Goal: Task Accomplishment & Management: Use online tool/utility

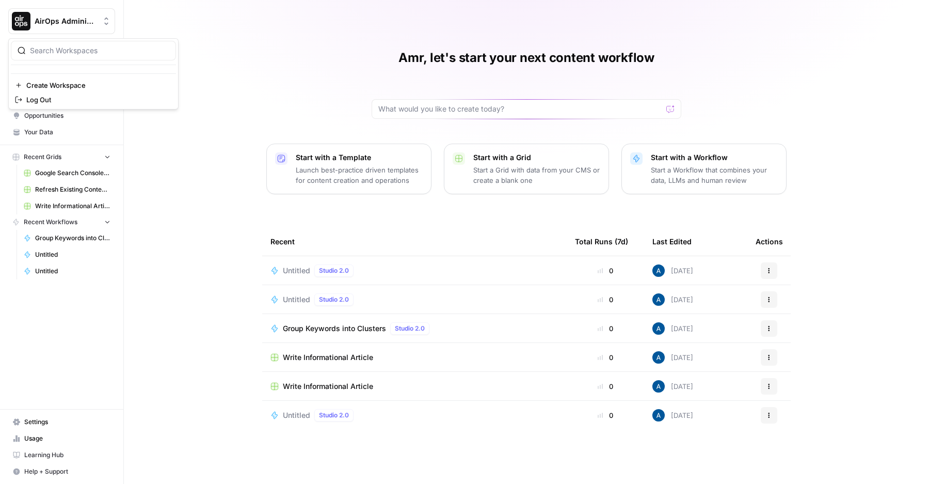
click at [91, 30] on button "AirOps Administrative" at bounding box center [61, 21] width 107 height 26
type input "dill"
click at [82, 75] on span "[PERSON_NAME] Test" at bounding box center [99, 77] width 136 height 10
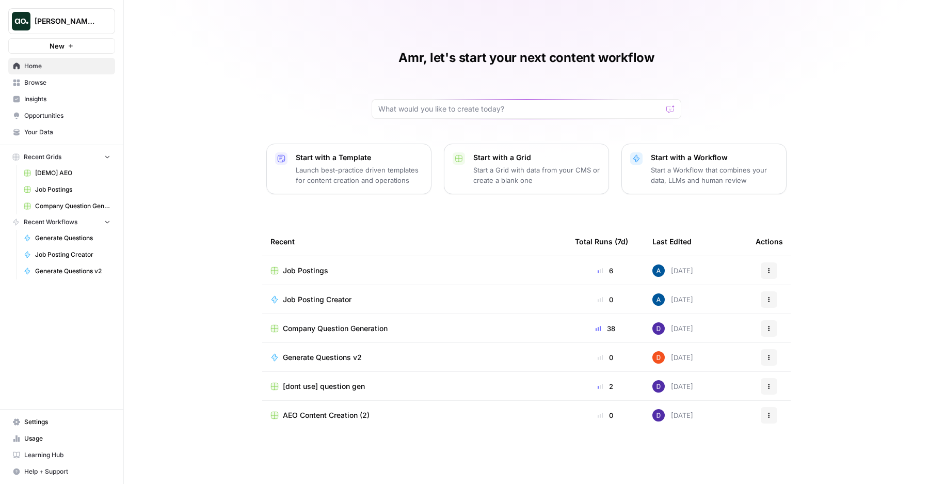
click at [346, 358] on span "Generate Questions v2" at bounding box center [322, 357] width 79 height 10
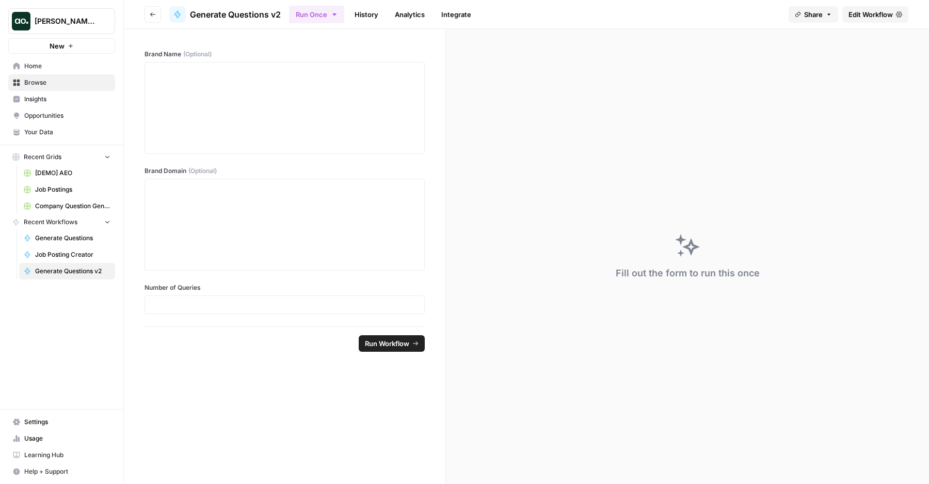
click at [856, 17] on span "Edit Workflow" at bounding box center [870, 14] width 44 height 10
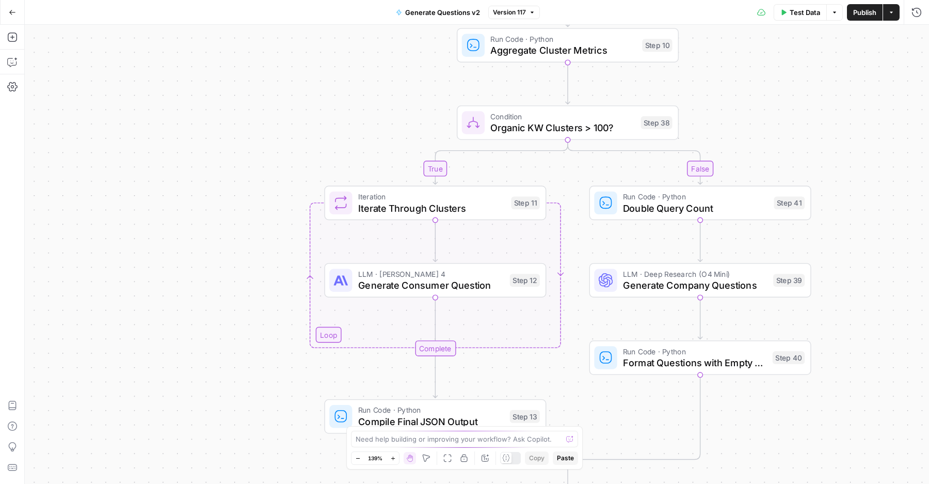
click at [396, 302] on div "true false Workflow Input Settings Inputs LLM · Deep Research (O4 Mini) Researc…" at bounding box center [477, 254] width 904 height 459
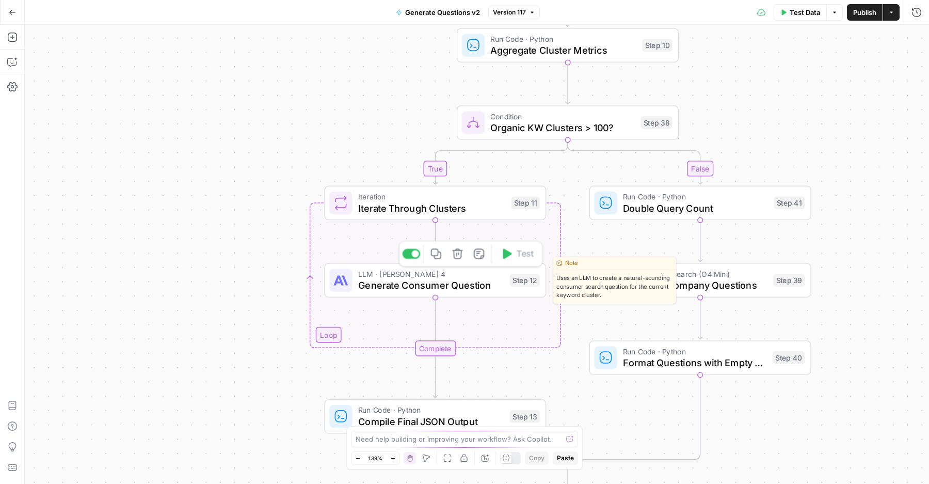
click at [415, 282] on span "Generate Consumer Question" at bounding box center [431, 285] width 146 height 14
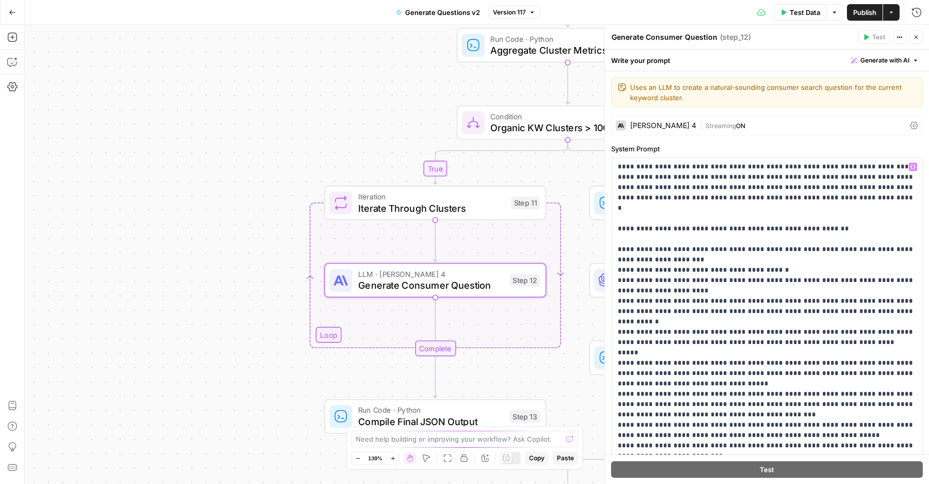
click at [700, 121] on span "|" at bounding box center [702, 125] width 5 height 10
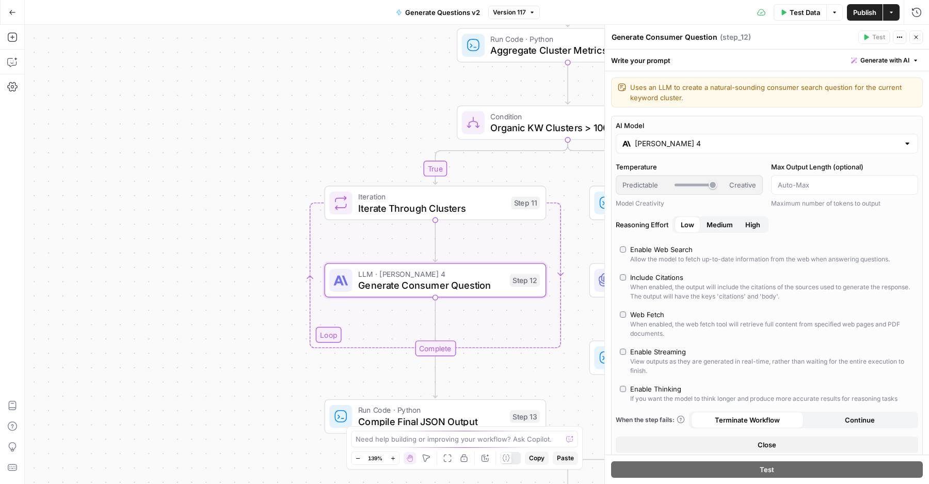
click at [672, 138] on div "[PERSON_NAME] 4" at bounding box center [767, 144] width 302 height 20
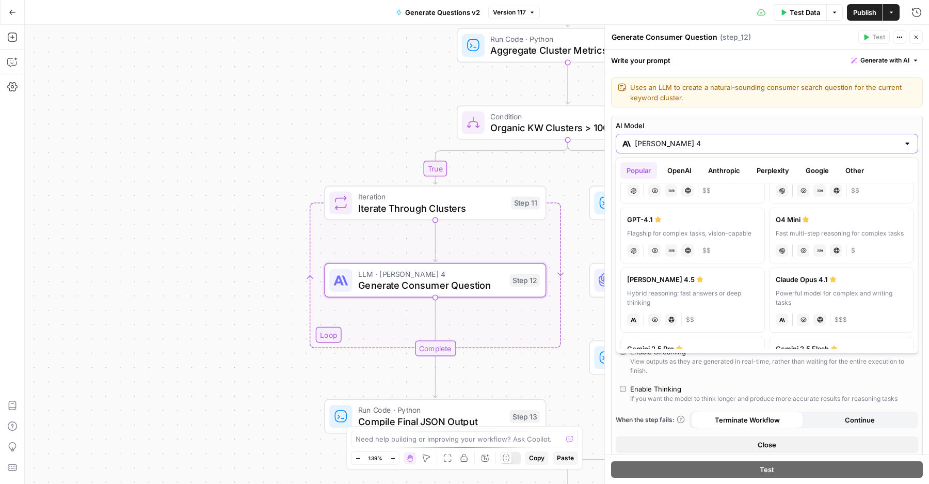
scroll to position [54, 0]
click at [692, 286] on div "Hybrid reasoning: fast answers or deep thinking" at bounding box center [692, 293] width 131 height 19
type input "[PERSON_NAME] 4.5"
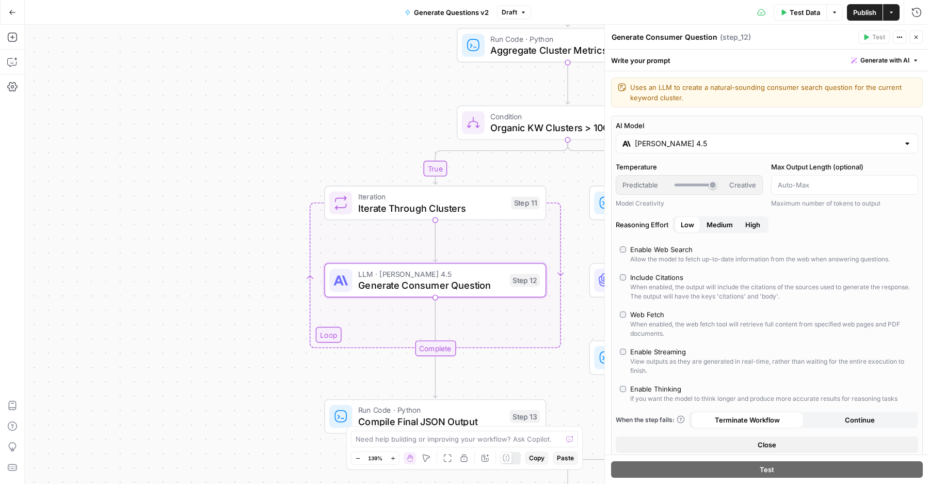
click at [667, 388] on div "Enable Thinking" at bounding box center [655, 388] width 51 height 10
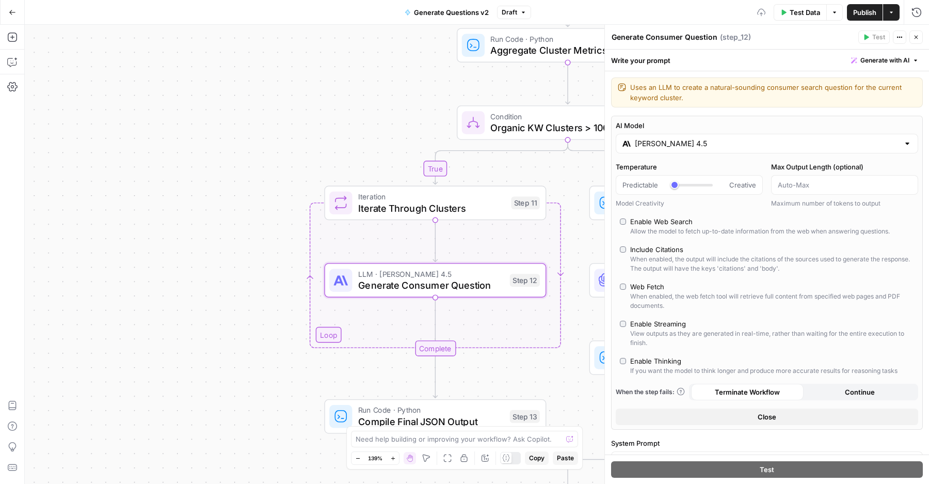
click at [660, 363] on div "Enable Thinking" at bounding box center [655, 361] width 51 height 10
type input "*"
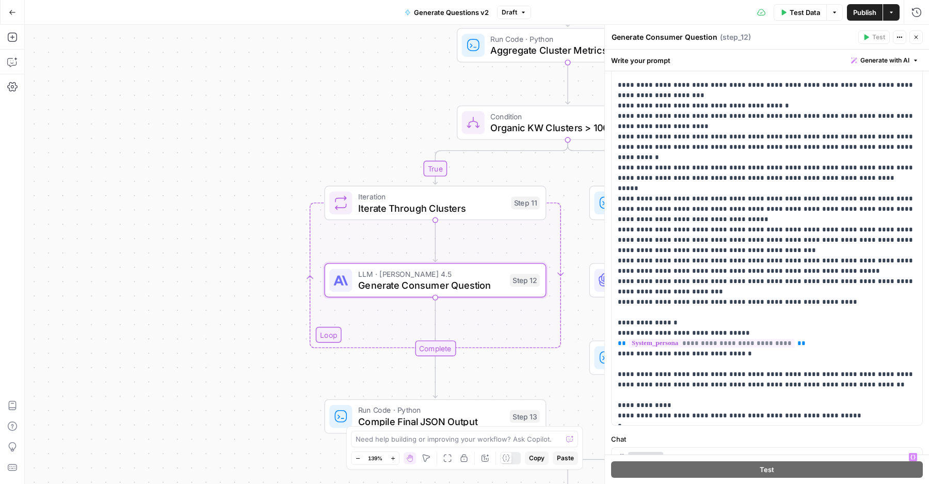
scroll to position [329, 0]
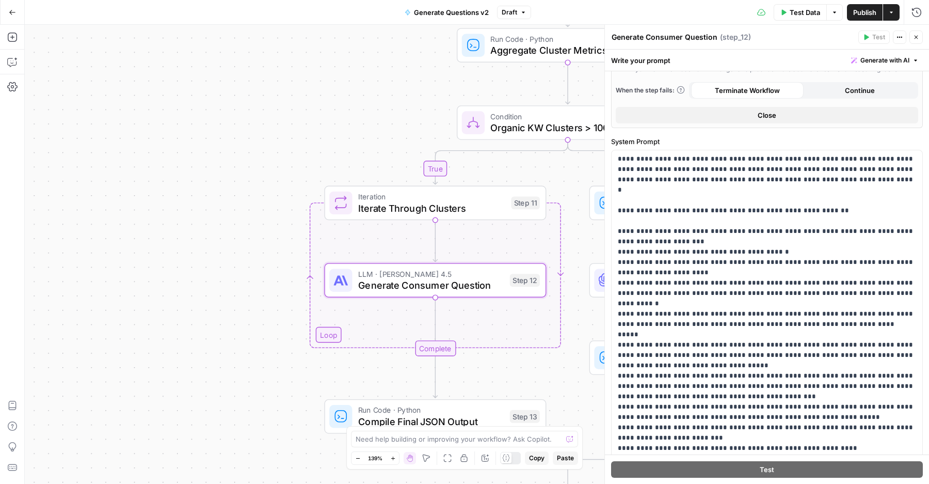
click at [858, 11] on span "Publish" at bounding box center [864, 12] width 23 height 10
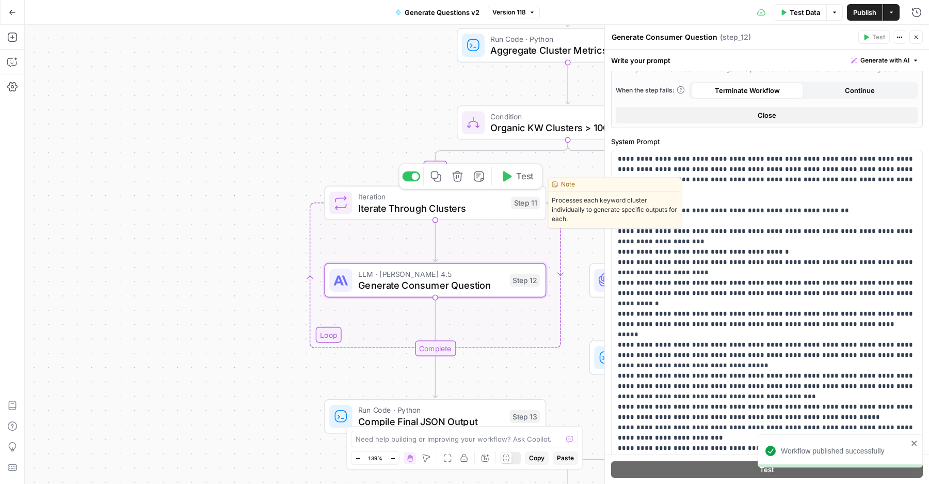
click at [518, 181] on span "Test" at bounding box center [524, 176] width 17 height 13
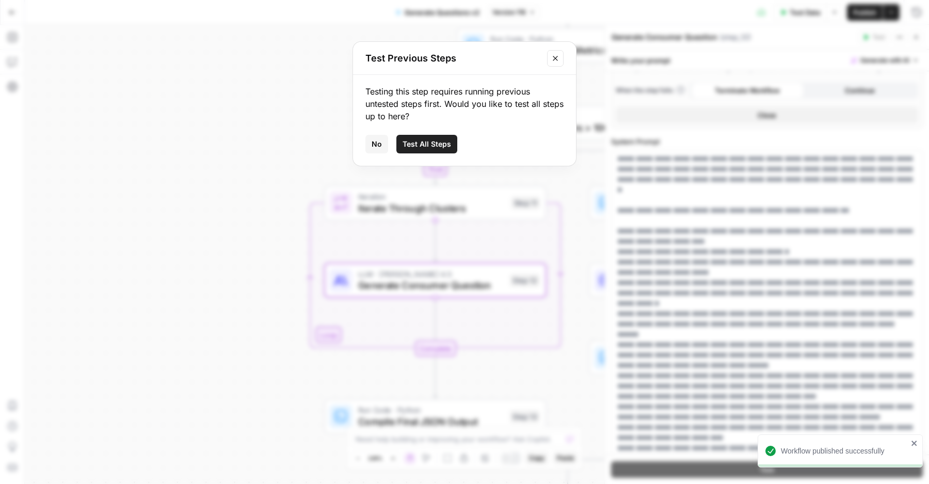
click at [432, 142] on span "Test All Steps" at bounding box center [426, 144] width 49 height 10
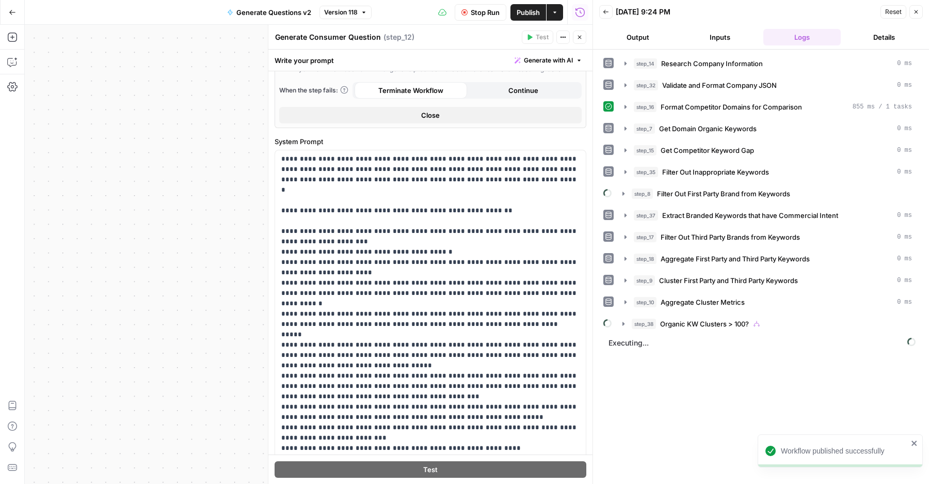
click at [582, 38] on icon "button" at bounding box center [579, 37] width 6 height 6
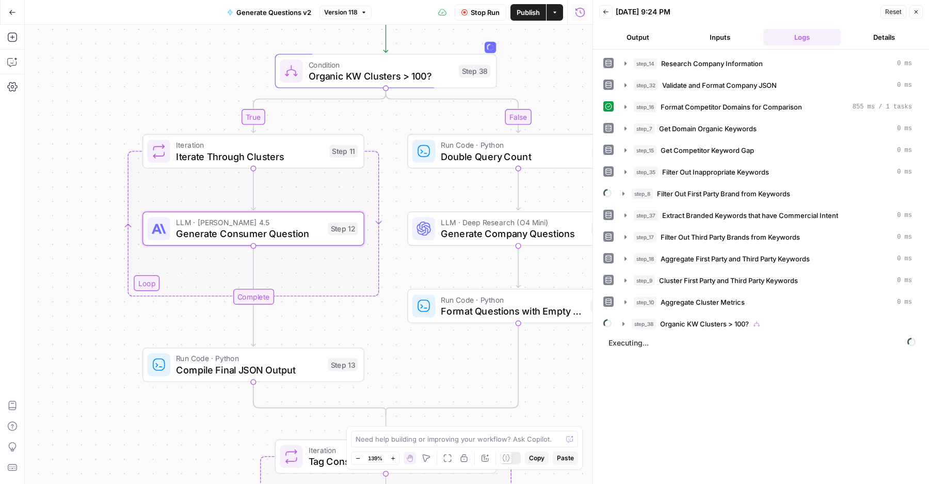
click at [617, 328] on button "step_38 Organic KW Clusters > 100?" at bounding box center [767, 323] width 302 height 17
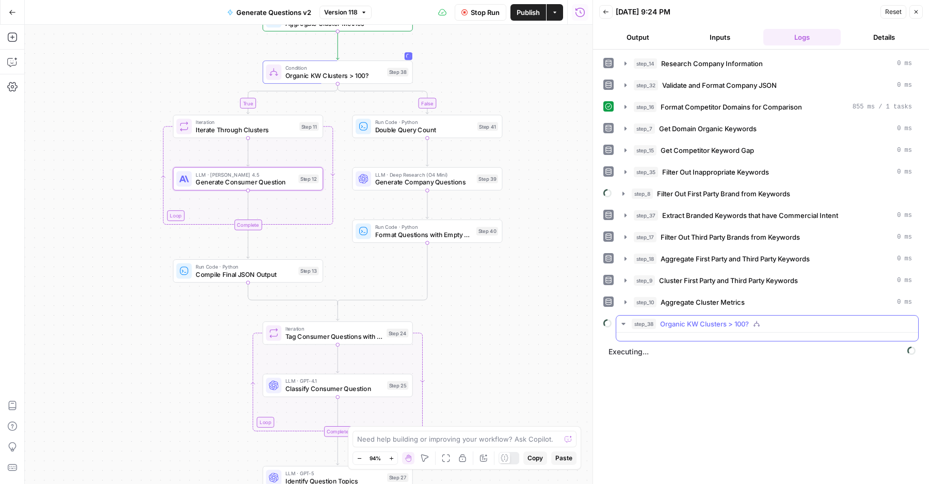
click at [628, 323] on button "step_38 Organic KW Clusters > 100?" at bounding box center [767, 323] width 302 height 17
click at [626, 327] on icon "button" at bounding box center [623, 323] width 8 height 8
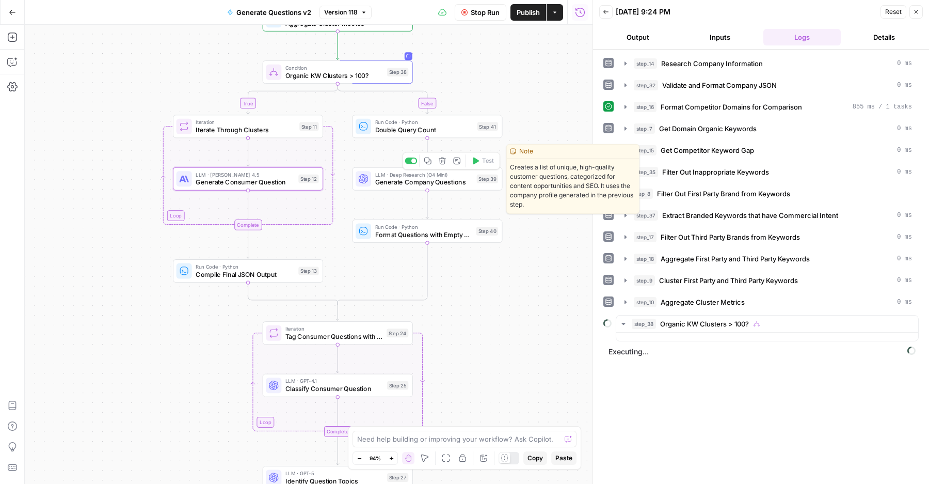
click at [386, 179] on span "Generate Company Questions" at bounding box center [424, 182] width 98 height 10
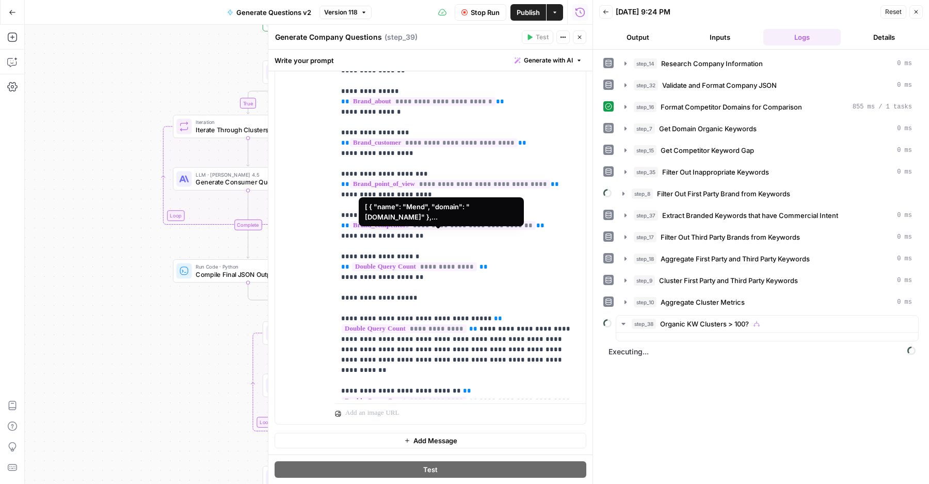
scroll to position [42, 0]
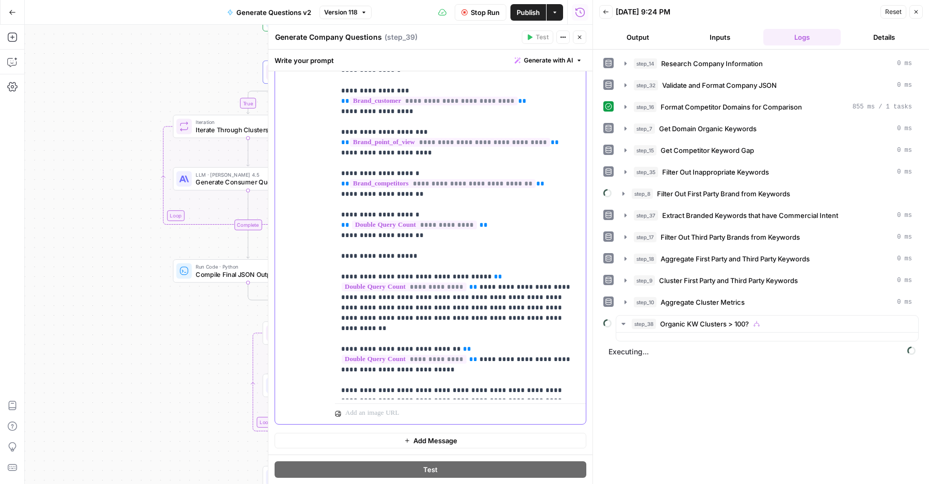
drag, startPoint x: 559, startPoint y: 391, endPoint x: 333, endPoint y: 383, distance: 225.6
click at [333, 383] on div "**********" at bounding box center [430, 201] width 311 height 445
copy p "**********"
click at [359, 376] on p "**********" at bounding box center [460, 168] width 238 height 454
click at [580, 39] on icon "button" at bounding box center [579, 37] width 6 height 6
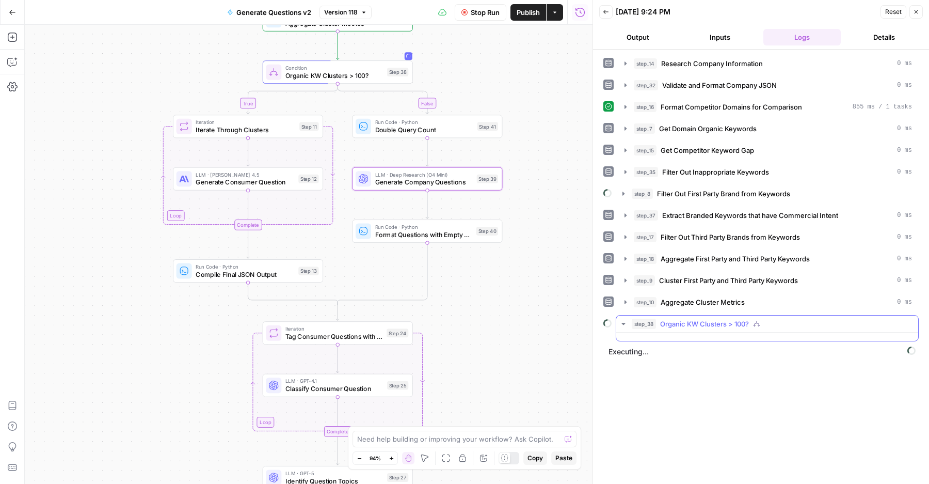
click at [639, 331] on button "step_38 Organic KW Clusters > 100?" at bounding box center [767, 323] width 302 height 17
click at [627, 320] on button "step_38 Organic KW Clusters > 100?" at bounding box center [767, 323] width 302 height 17
click at [624, 322] on icon "button" at bounding box center [623, 323] width 8 height 8
click at [624, 299] on icon "button" at bounding box center [625, 302] width 8 height 8
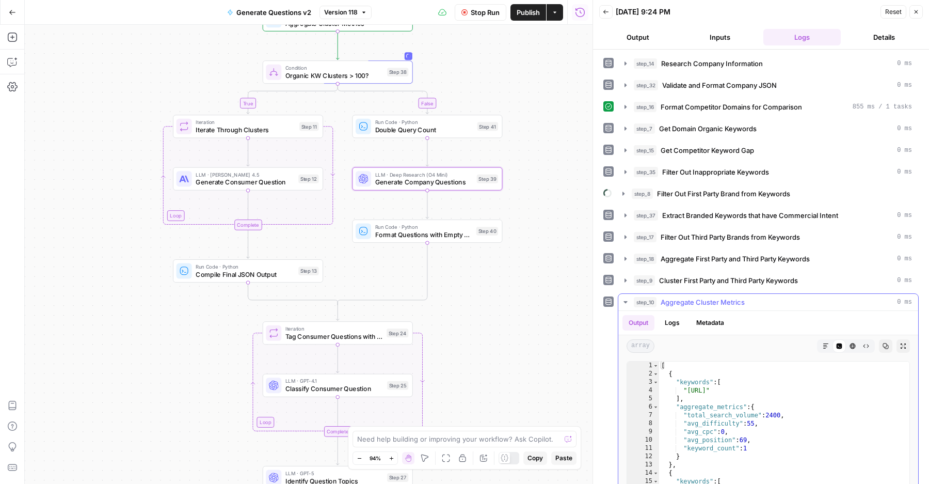
click at [624, 299] on icon "button" at bounding box center [625, 302] width 8 height 8
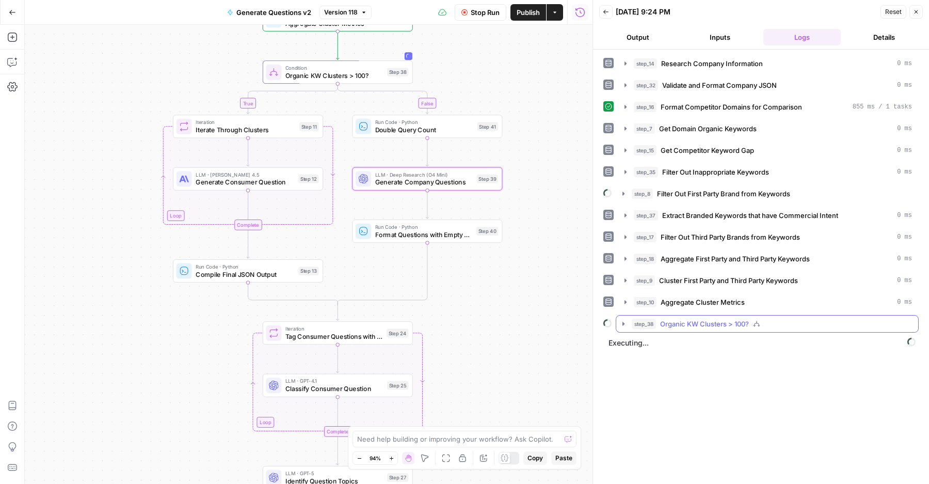
click at [630, 328] on button "step_38 Organic KW Clusters > 100?" at bounding box center [767, 323] width 302 height 17
click at [629, 189] on button "step_8 Filter Out First Party Brand from Keywords" at bounding box center [767, 193] width 302 height 17
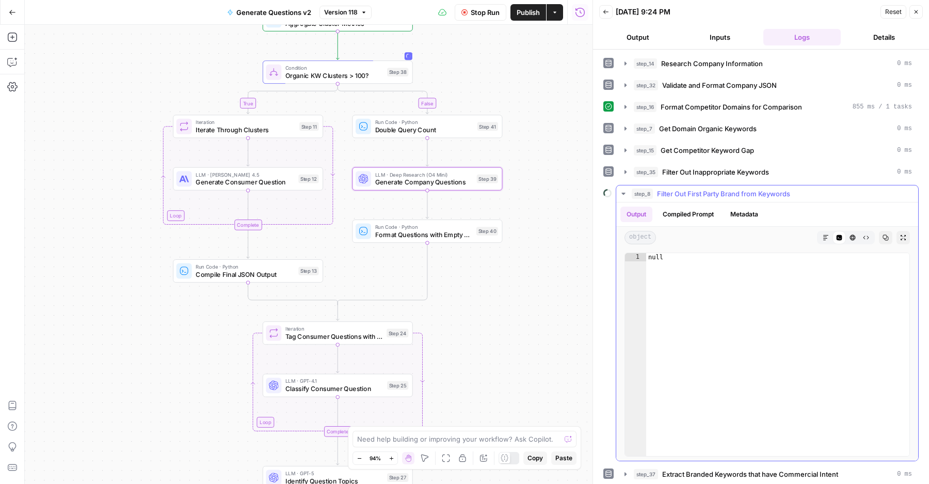
click at [629, 189] on button "step_8 Filter Out First Party Brand from Keywords" at bounding box center [767, 193] width 302 height 17
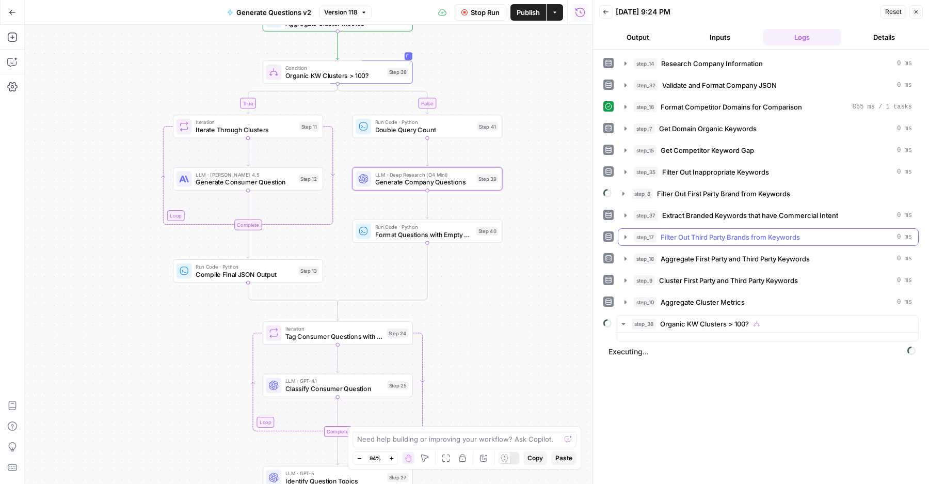
click at [629, 244] on button "step_17 Filter Out Third Party Brands from Keywords 0 ms" at bounding box center [768, 237] width 300 height 17
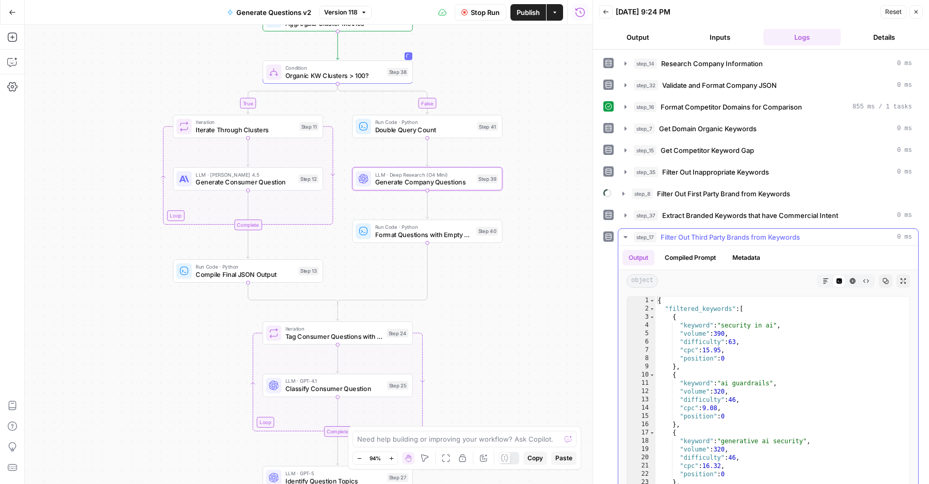
click at [626, 235] on icon "button" at bounding box center [625, 237] width 8 height 8
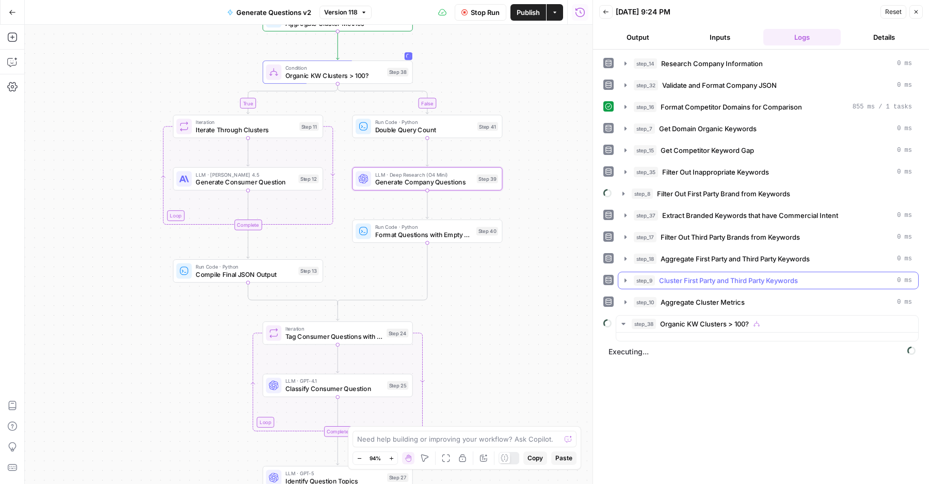
click at [625, 288] on button "step_9 Cluster First Party and Third Party Keywords 0 ms" at bounding box center [768, 280] width 300 height 17
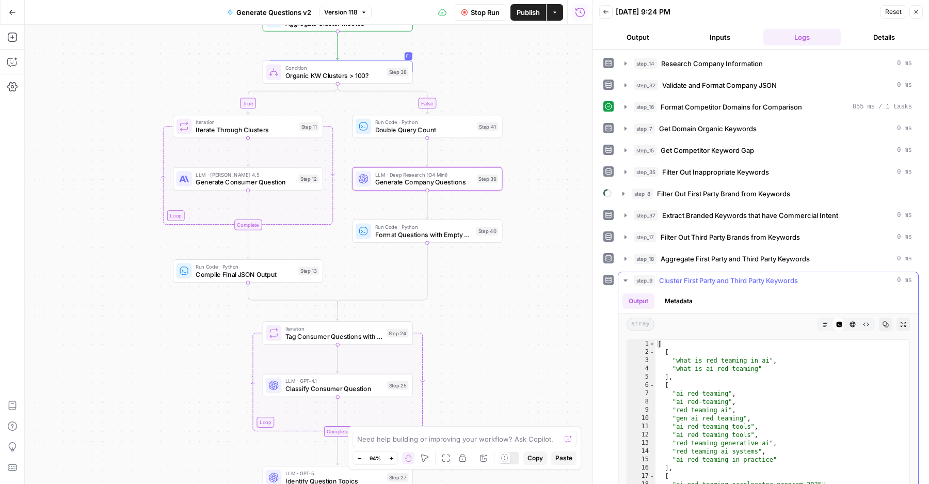
click at [625, 287] on button "step_9 Cluster First Party and Third Party Keywords 0 ms" at bounding box center [768, 280] width 300 height 17
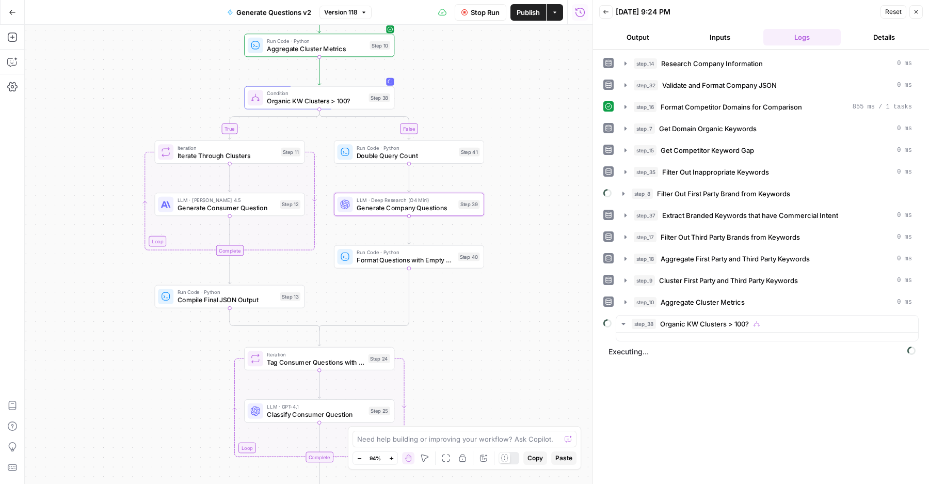
click at [514, 233] on div "true false Workflow Input Settings Inputs LLM · Deep Research (O4 Mini) Researc…" at bounding box center [309, 254] width 568 height 459
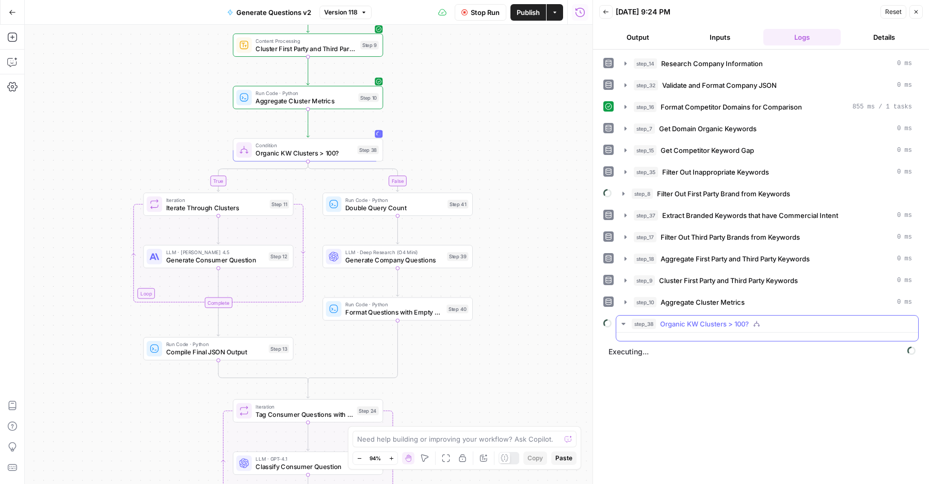
click at [673, 322] on span "Organic KW Clusters > 100?" at bounding box center [704, 323] width 89 height 10
click at [517, 10] on span "Publish" at bounding box center [528, 12] width 23 height 10
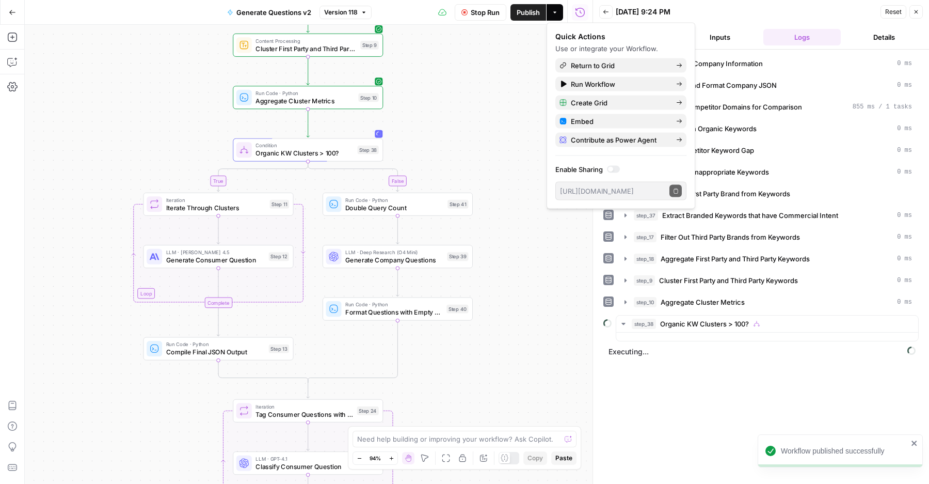
click at [471, 13] on span "Stop Run" at bounding box center [485, 12] width 29 height 10
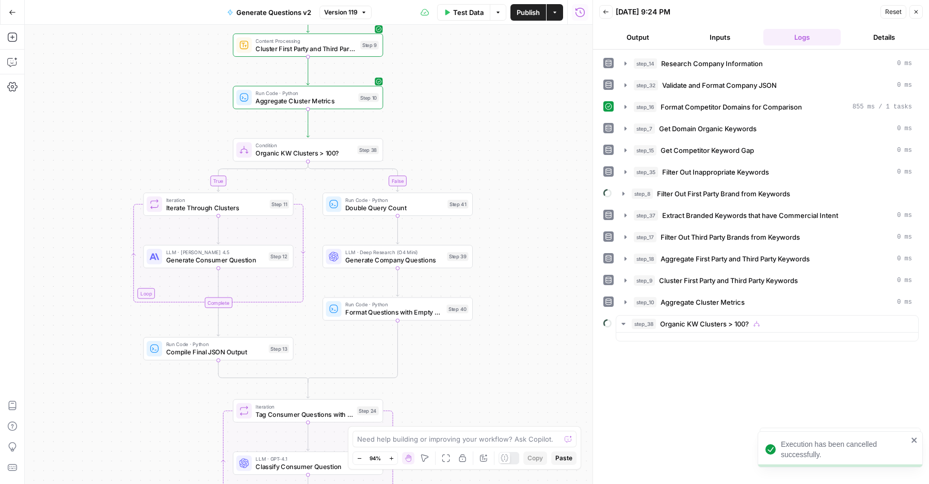
click at [162, 262] on div "LLM · [PERSON_NAME] 4.5 Generate Consumer Question Step 12 Copy step Delete ste…" at bounding box center [218, 256] width 142 height 17
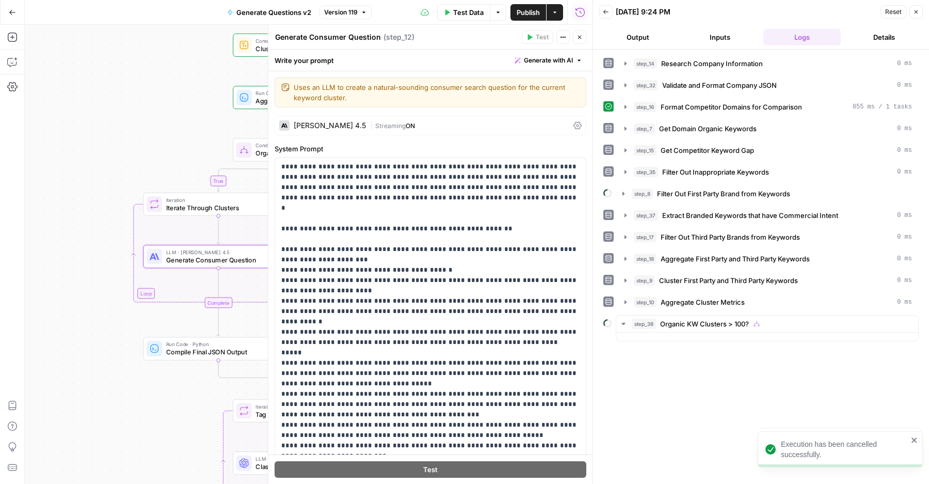
click at [580, 29] on header "Generate Consumer Question Generate Consumer Question ( step_12 ) Test Actions …" at bounding box center [430, 37] width 324 height 25
click at [372, 14] on div "Test Data Options Publish Actions Run History" at bounding box center [482, 12] width 221 height 24
click at [361, 14] on icon "button" at bounding box center [364, 12] width 6 height 6
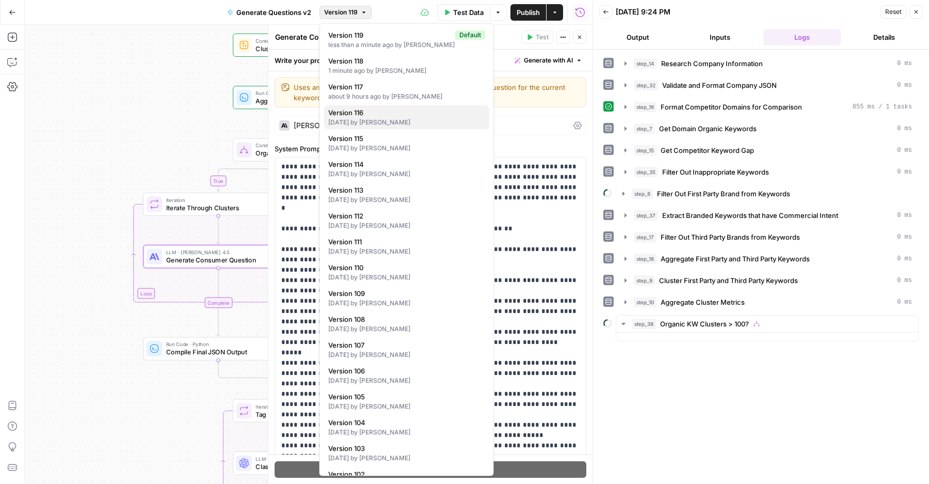
click at [388, 120] on div "[DATE] by [PERSON_NAME]" at bounding box center [406, 122] width 157 height 9
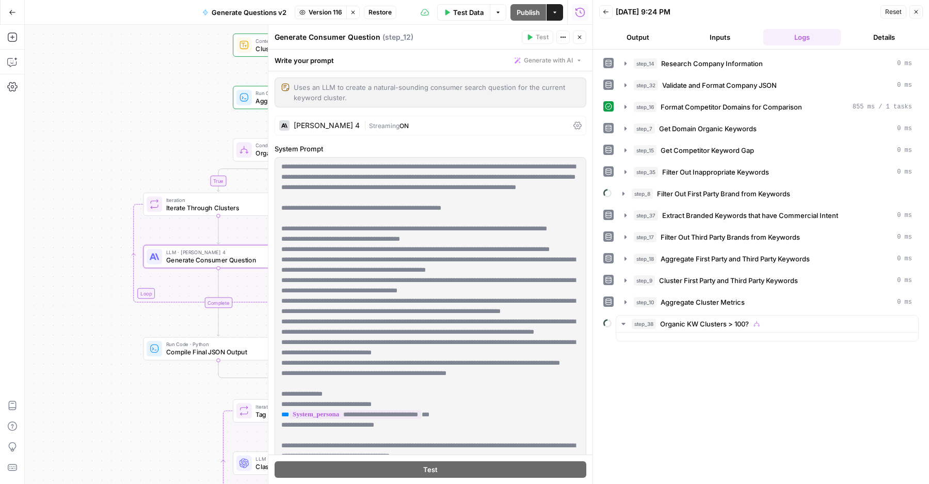
click at [576, 39] on icon "button" at bounding box center [579, 37] width 6 height 6
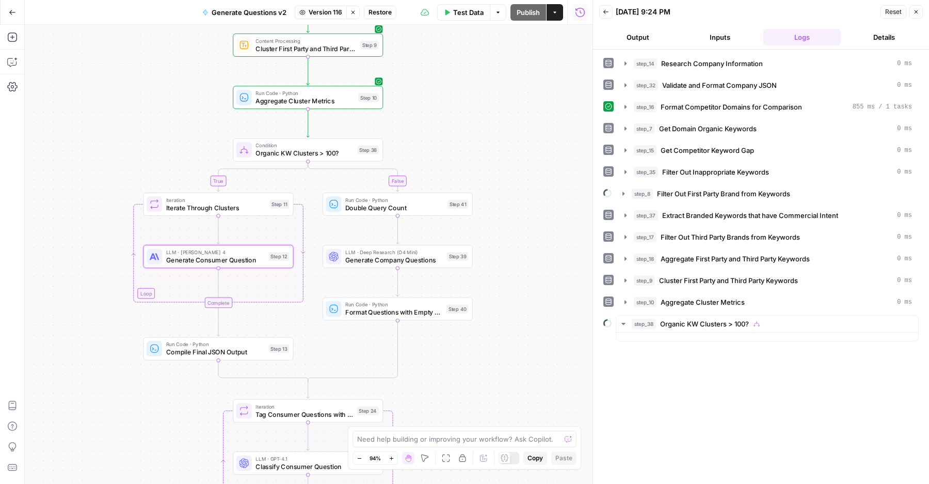
click at [921, 13] on button "Close" at bounding box center [915, 11] width 13 height 13
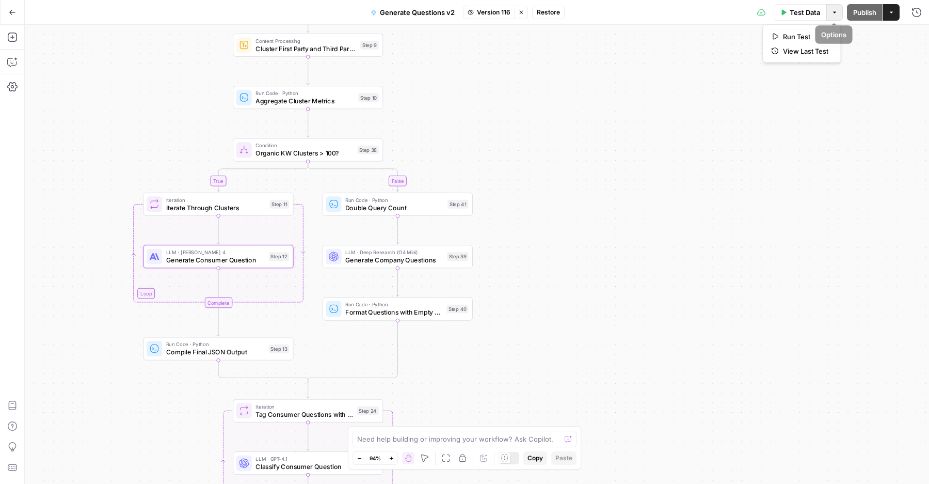
click at [833, 15] on button "Options" at bounding box center [834, 12] width 17 height 17
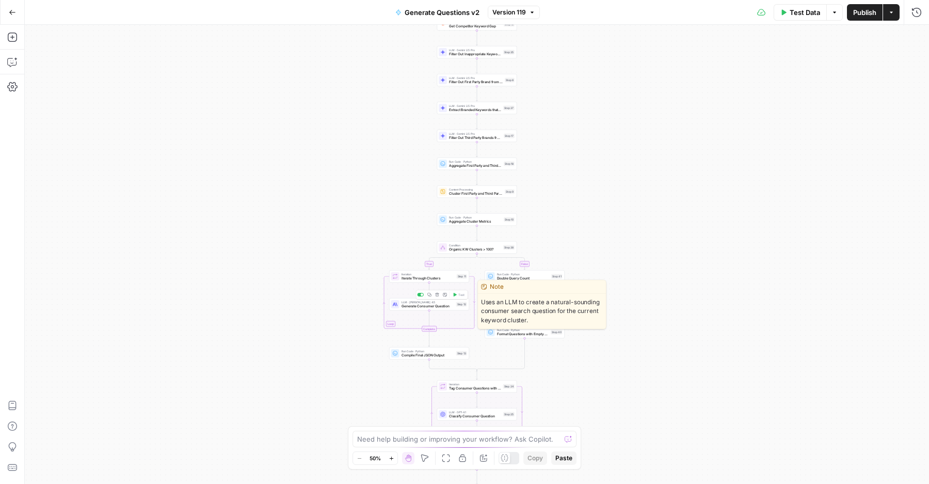
click at [446, 307] on span "Generate Consumer Question" at bounding box center [427, 305] width 53 height 5
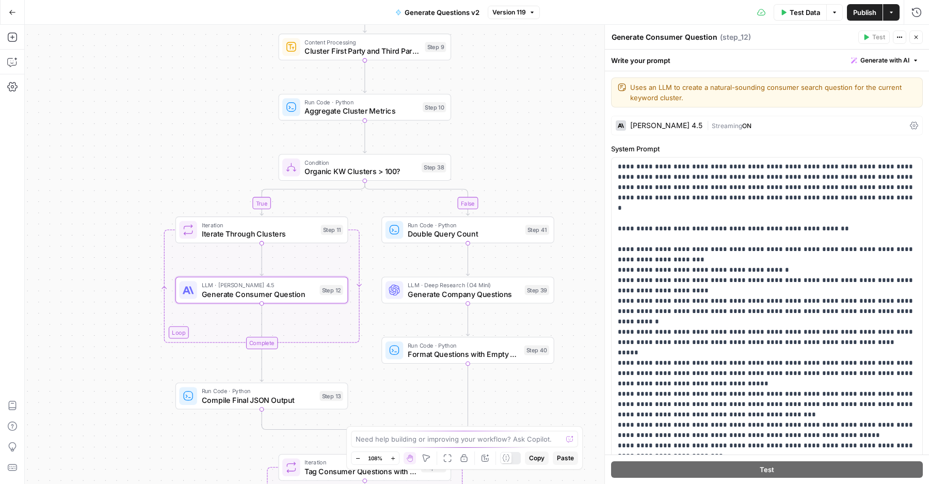
click at [533, 7] on button "Version 119" at bounding box center [514, 12] width 52 height 13
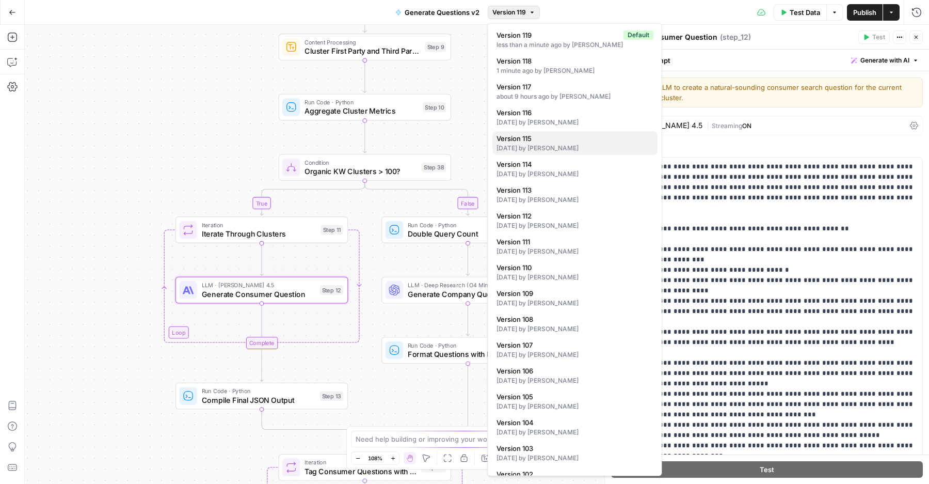
click at [537, 147] on div "[DATE] by [PERSON_NAME]" at bounding box center [574, 147] width 157 height 9
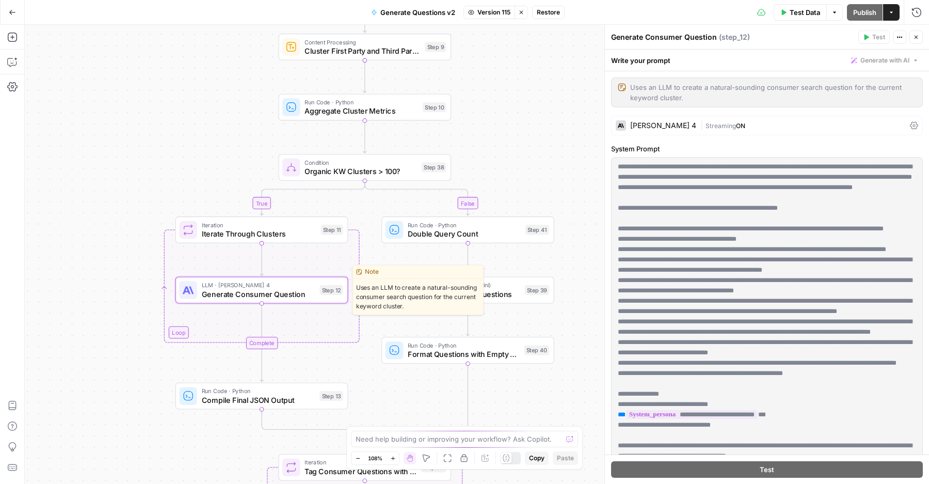
click at [304, 286] on span "LLM · [PERSON_NAME] 4" at bounding box center [259, 284] width 114 height 9
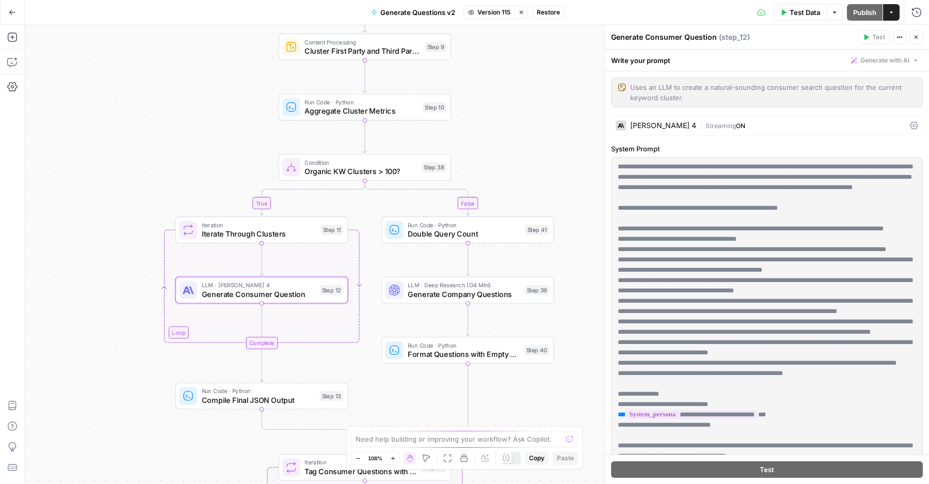
click at [644, 127] on div "[PERSON_NAME] 4" at bounding box center [663, 125] width 66 height 7
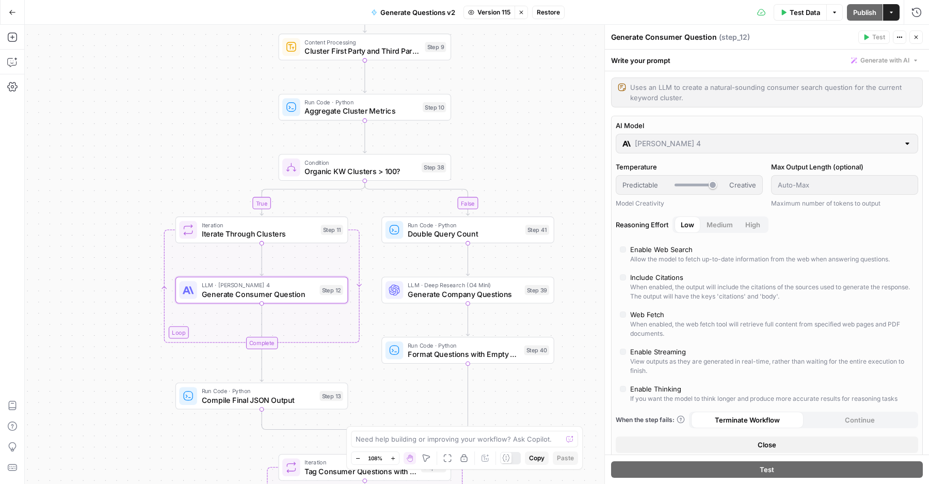
scroll to position [19, 0]
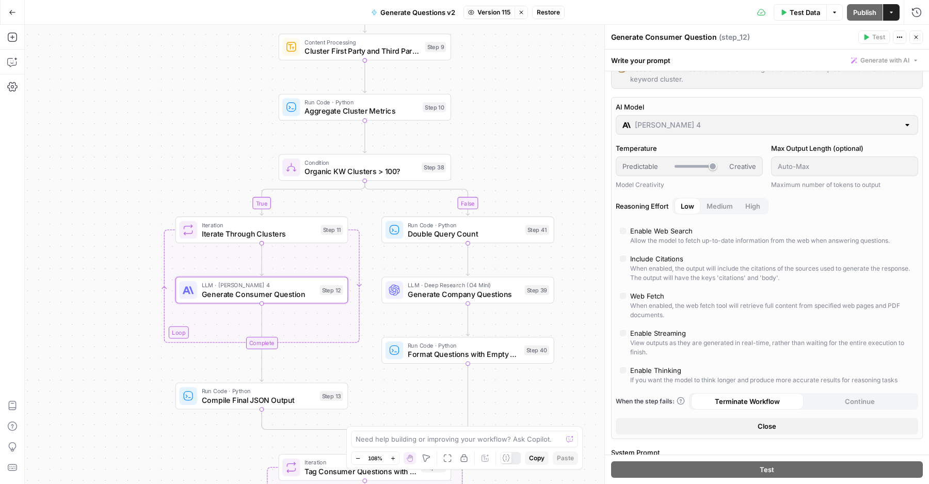
click at [539, 13] on span "Restore" at bounding box center [548, 12] width 23 height 9
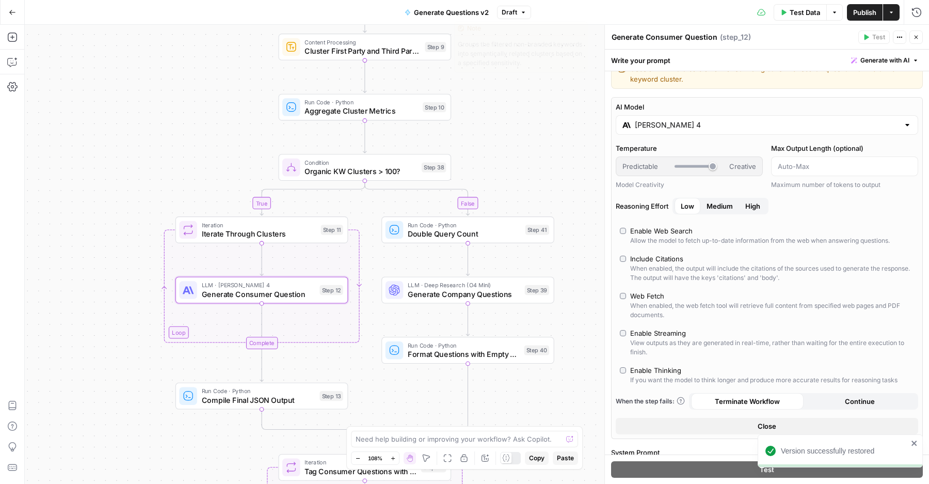
click at [458, 18] on button "Generate Questions v2" at bounding box center [446, 12] width 96 height 17
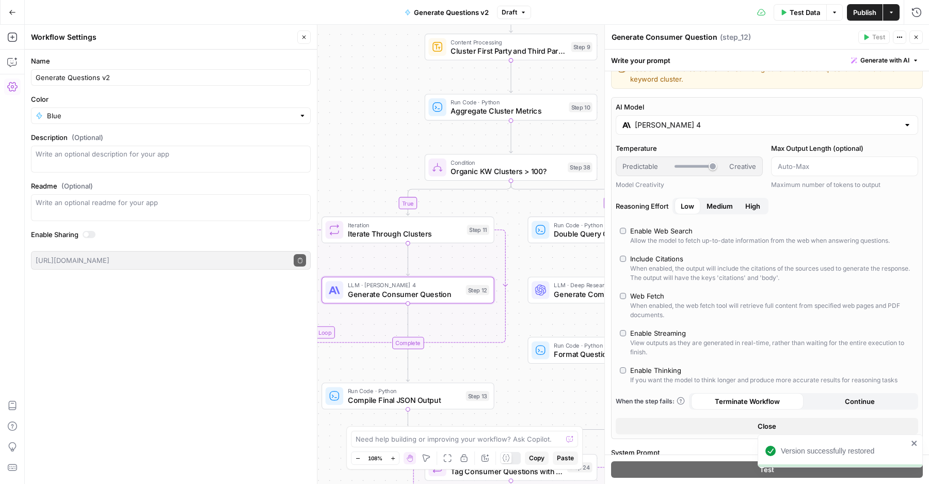
click at [297, 40] on div "Workflow Settings Close" at bounding box center [171, 36] width 280 height 13
click at [304, 33] on button "Close" at bounding box center [303, 36] width 13 height 13
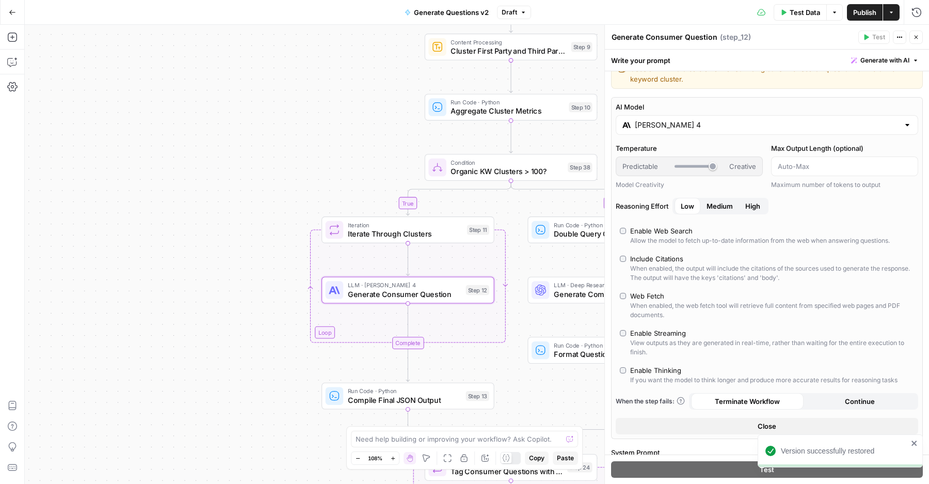
click at [507, 10] on span "Draft" at bounding box center [509, 12] width 15 height 9
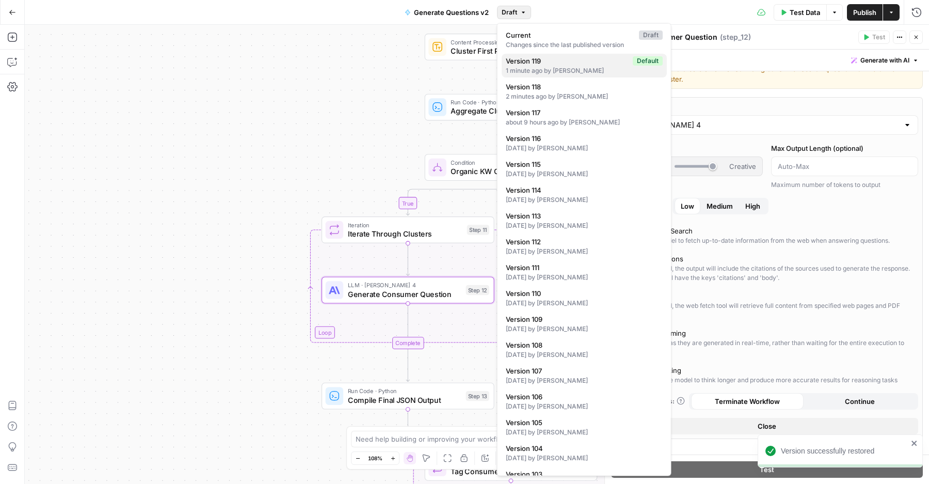
click at [550, 69] on div "1 minute ago by [PERSON_NAME]" at bounding box center [584, 70] width 157 height 9
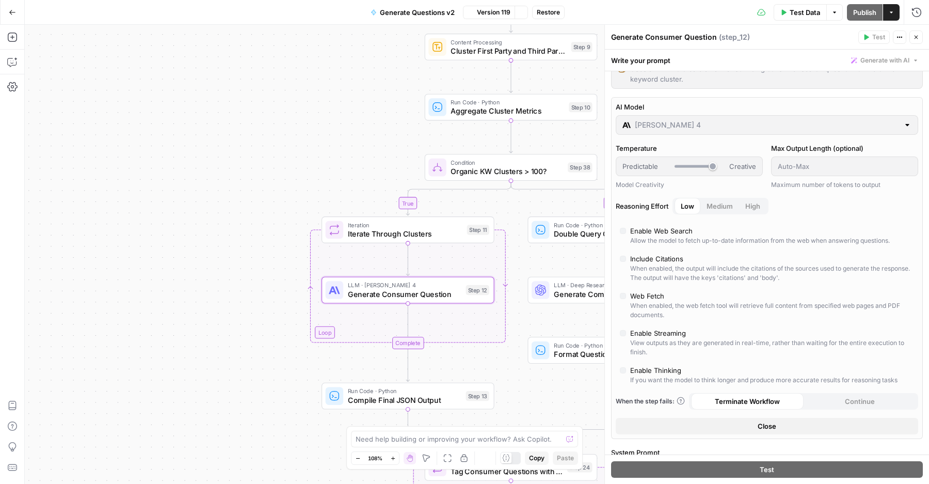
type input "[PERSON_NAME] 4.5"
click at [555, 13] on span "Restore" at bounding box center [548, 12] width 23 height 9
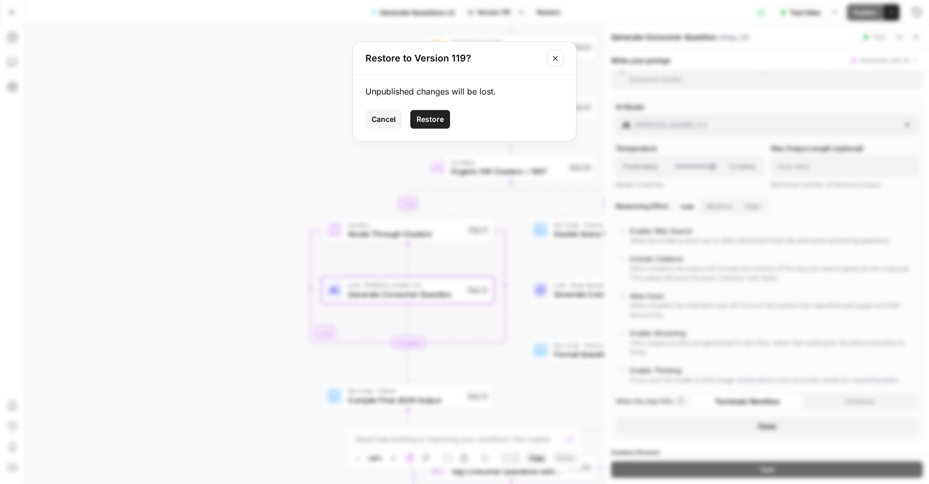
click at [412, 118] on button "Restore" at bounding box center [430, 119] width 40 height 19
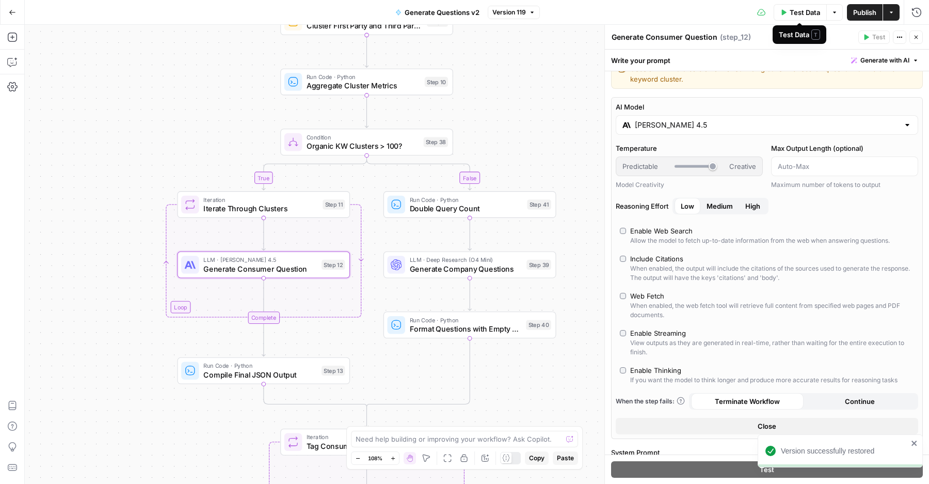
click at [859, 8] on span "Publish" at bounding box center [864, 12] width 23 height 10
click at [921, 33] on button "Close" at bounding box center [915, 36] width 13 height 13
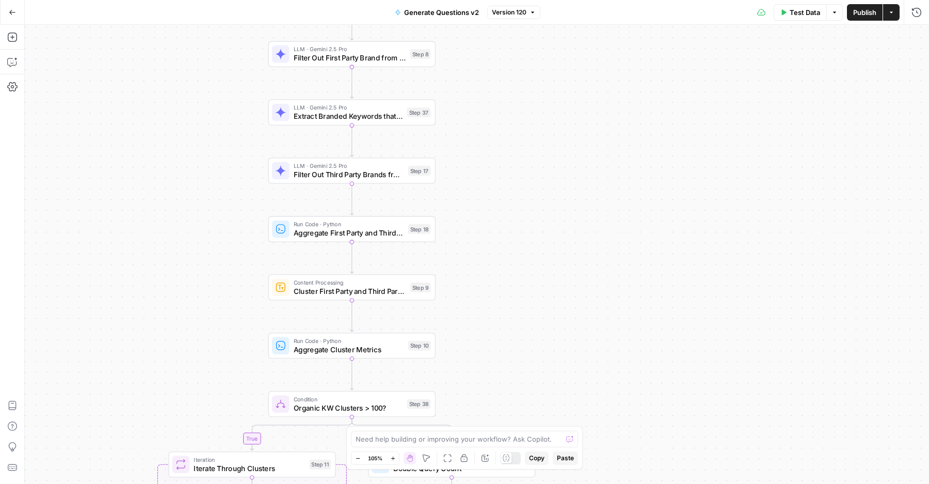
click at [213, 296] on div "true false Workflow Input Settings Inputs LLM · Deep Research (O4 Mini) Researc…" at bounding box center [477, 254] width 904 height 459
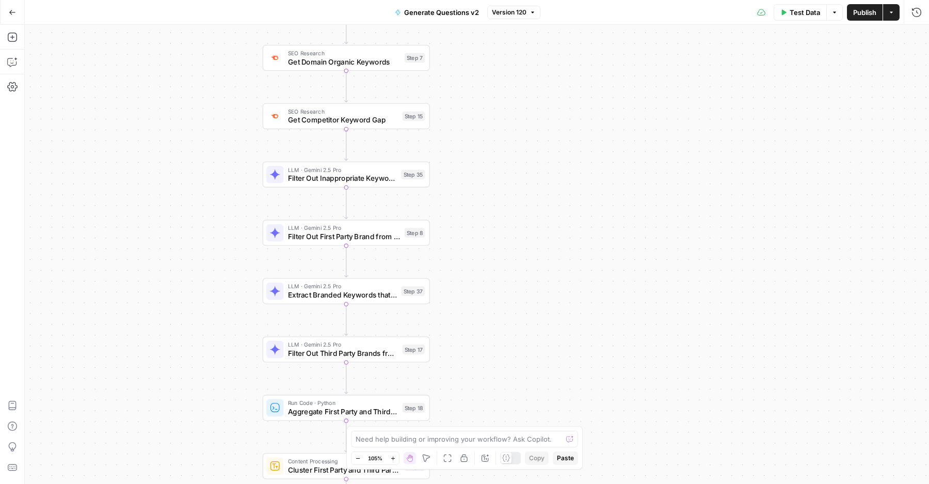
click at [9, 11] on icon "button" at bounding box center [12, 12] width 7 height 7
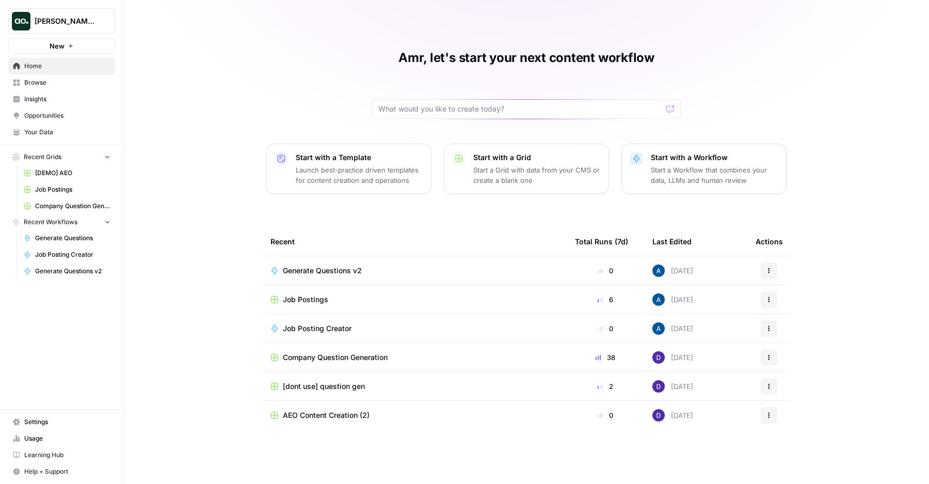
click at [350, 275] on td "Generate Questions v2" at bounding box center [414, 270] width 304 height 28
click at [330, 328] on span "Job Posting Creator" at bounding box center [317, 328] width 69 height 10
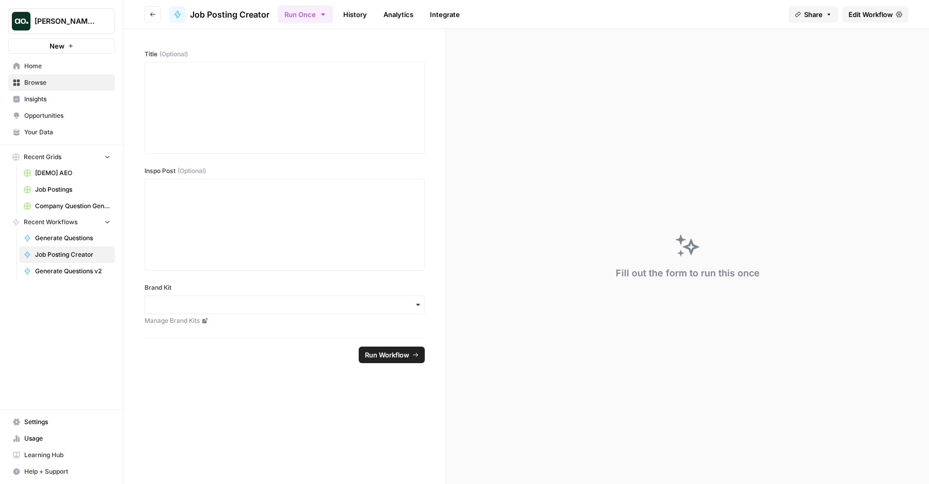
click at [872, 26] on header "Go back Job Posting Creator Run Once History Analytics Integrate Share Edit Wor…" at bounding box center [526, 14] width 805 height 29
click at [875, 15] on span "Edit Workflow" at bounding box center [870, 14] width 44 height 10
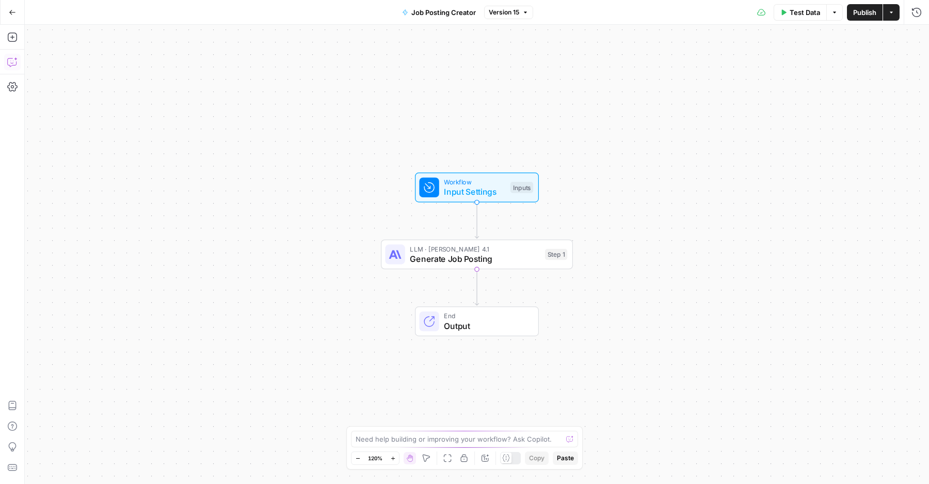
click at [6, 67] on button "Copilot" at bounding box center [12, 62] width 17 height 17
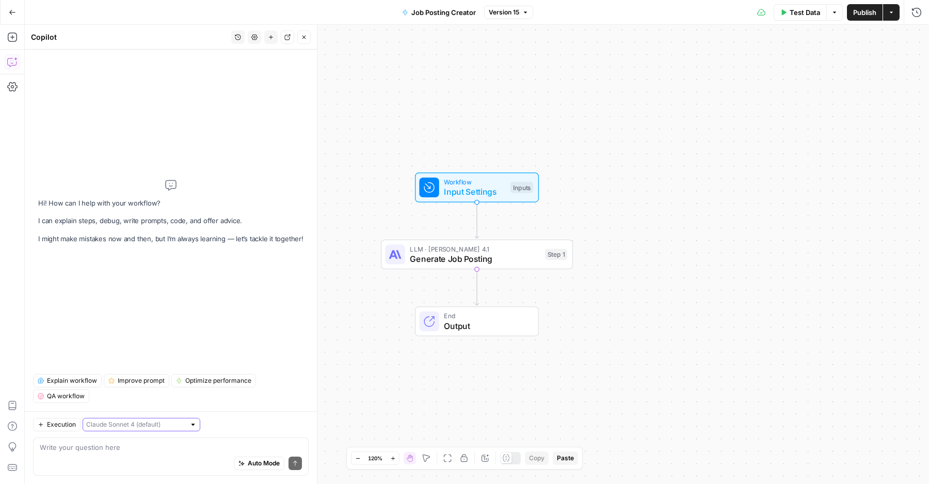
click at [116, 420] on input "text" at bounding box center [135, 424] width 99 height 10
type input "Claude Sonnet 4 (default)"
click at [194, 430] on div "Execution Claude Sonnet 4 (default)" at bounding box center [171, 423] width 276 height 13
